Goal: Complete application form

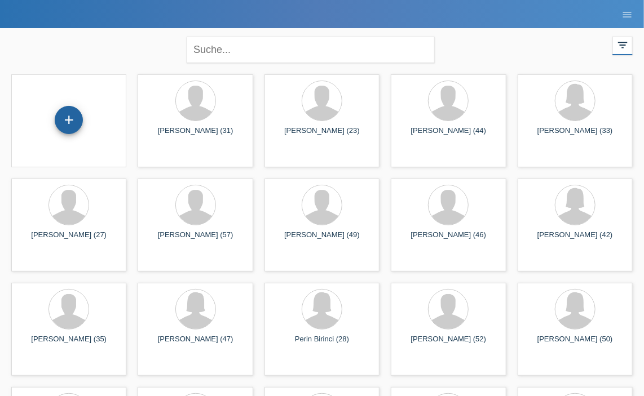
click at [65, 113] on div "+" at bounding box center [69, 120] width 28 height 28
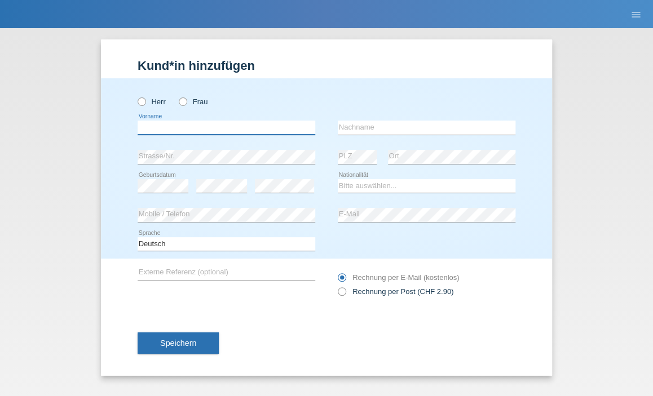
click at [151, 129] on input "text" at bounding box center [227, 128] width 178 height 14
type input "Baskim"
click at [359, 129] on input "text" at bounding box center [427, 128] width 178 height 14
type input "Redzepi"
click at [354, 184] on select "Bitte auswählen... Schweiz Deutschland Liechtenstein Österreich ------------ Af…" at bounding box center [427, 186] width 178 height 14
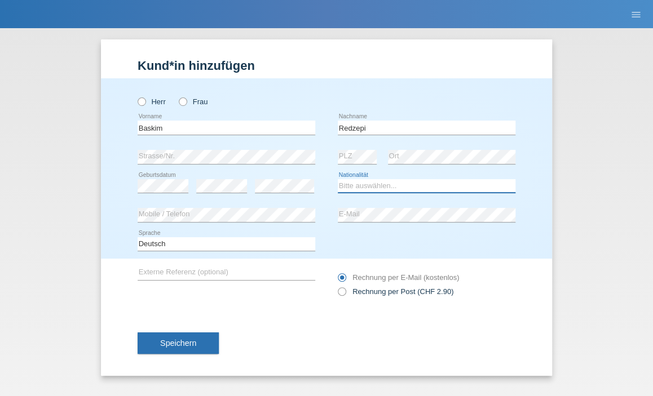
select select "RS"
click at [338, 179] on select "Bitte auswählen... Schweiz Deutschland Liechtenstein Österreich ------------ Af…" at bounding box center [427, 186] width 178 height 14
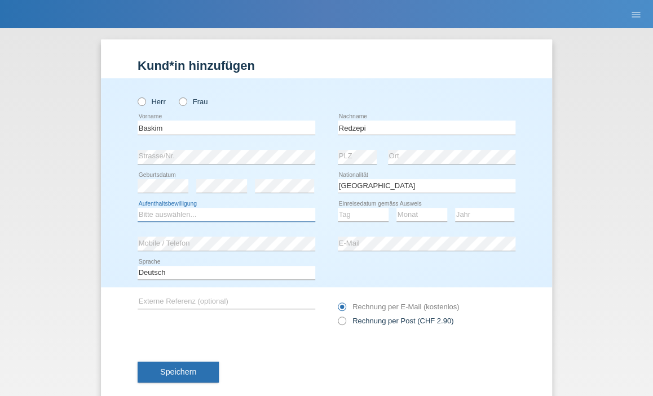
click at [141, 216] on select "Bitte auswählen... C B B - Flüchtlingsstatus Andere" at bounding box center [227, 215] width 178 height 14
select select "C"
click at [138, 208] on select "Bitte auswählen... C B B - Flüchtlingsstatus Andere" at bounding box center [227, 215] width 178 height 14
click at [338, 216] on select "Tag 01 02 03 04 05 06 07 08 09 10 11" at bounding box center [363, 215] width 51 height 14
click at [136, 96] on icon at bounding box center [136, 96] width 0 height 0
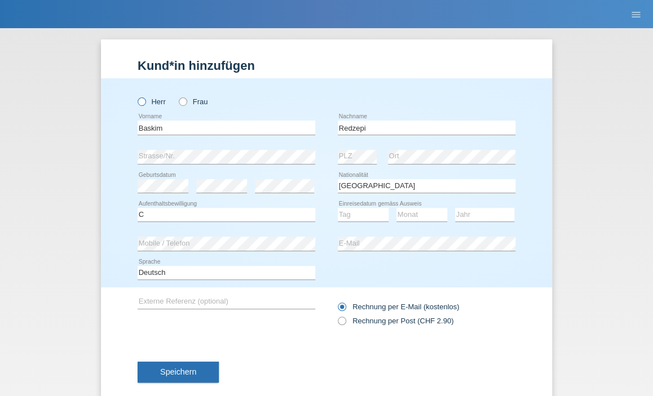
click at [138, 100] on input "Herr" at bounding box center [141, 101] width 7 height 7
radio input "true"
click at [365, 215] on select "Tag 01 02 03 04 05 06 07 08 09 10 11" at bounding box center [363, 215] width 51 height 14
select select "04"
click at [338, 208] on select "Tag 01 02 03 04 05 06 07 08 09 10 11" at bounding box center [363, 215] width 51 height 14
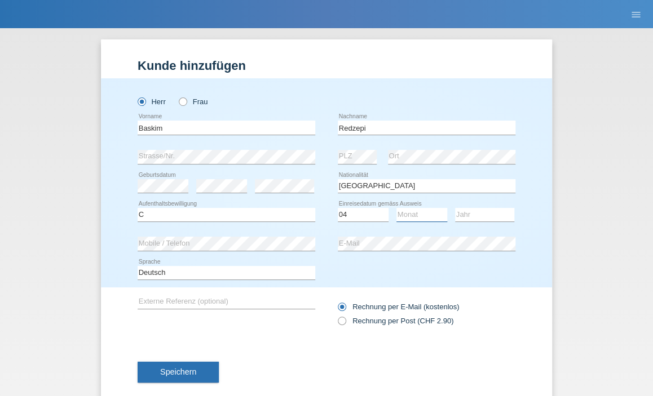
click at [407, 215] on select "Monat 01 02 03 04 05 06 07 08 09 10 11" at bounding box center [421, 215] width 51 height 14
select select "08"
click at [396, 208] on select "Monat 01 02 03 04 05 06 07 08 09 10 11" at bounding box center [421, 215] width 51 height 14
click at [474, 209] on select "Jahr 2025 2024 2023 2022 2021 2020 2019 2018 2017 2016 2015 2014 2013 2012 2011…" at bounding box center [484, 215] width 59 height 14
select select "1993"
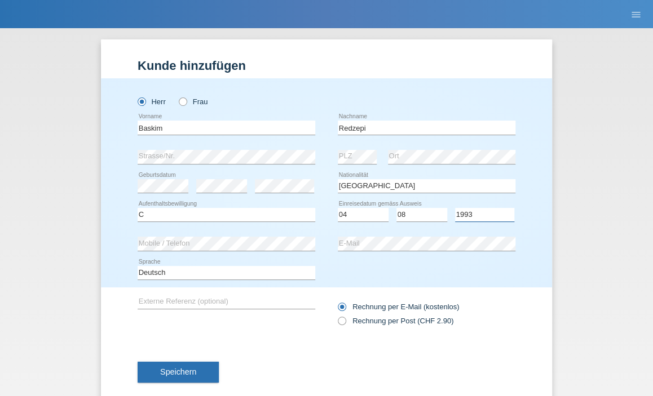
click at [455, 208] on select "Jahr 2025 2024 2023 2022 2021 2020 2019 2018 2017 2016 2015 2014 2013 2012 2011…" at bounding box center [484, 215] width 59 height 14
click at [178, 374] on span "Speichern" at bounding box center [178, 372] width 36 height 9
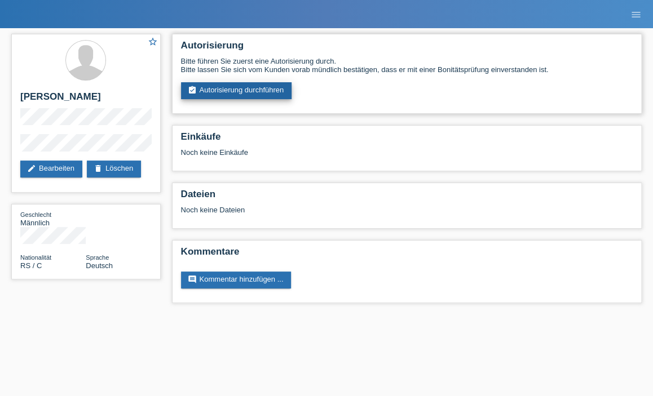
click at [246, 85] on link "assignment_turned_in Autorisierung durchführen" at bounding box center [236, 90] width 111 height 17
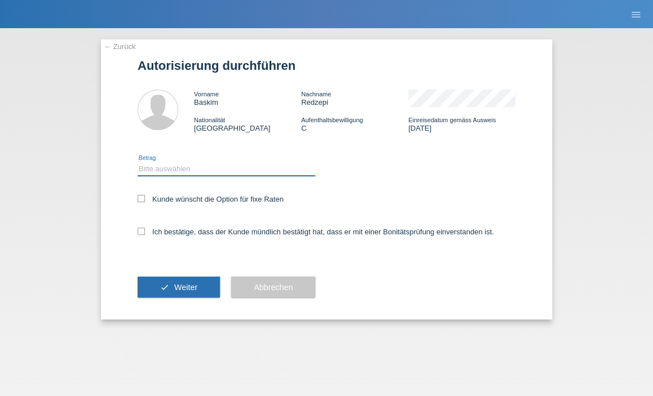
click at [178, 166] on select "Bitte auswählen CHF 1.00 - CHF 499.00 CHF 500.00 - CHF 1'999.00 CHF 2'000.00 - …" at bounding box center [227, 169] width 178 height 14
select select "3"
click at [138, 162] on select "Bitte auswählen CHF 1.00 - CHF 499.00 CHF 500.00 - CHF 1'999.00 CHF 2'000.00 - …" at bounding box center [227, 169] width 178 height 14
click at [147, 200] on label "Kunde wünscht die Option für fixe Raten" at bounding box center [211, 199] width 146 height 8
click at [145, 200] on input "Kunde wünscht die Option für fixe Raten" at bounding box center [141, 198] width 7 height 7
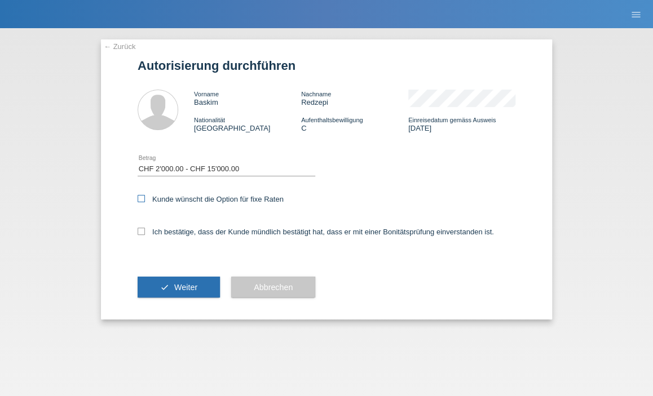
checkbox input "true"
click at [147, 232] on label "Ich bestätige, dass der Kunde mündlich bestätigt hat, dass er mit einer Bonität…" at bounding box center [316, 232] width 356 height 8
click at [145, 232] on input "Ich bestätige, dass der Kunde mündlich bestätigt hat, dass er mit einer Bonität…" at bounding box center [141, 231] width 7 height 7
checkbox input "true"
click at [182, 281] on button "check Weiter" at bounding box center [179, 287] width 82 height 21
